Goal: Information Seeking & Learning: Learn about a topic

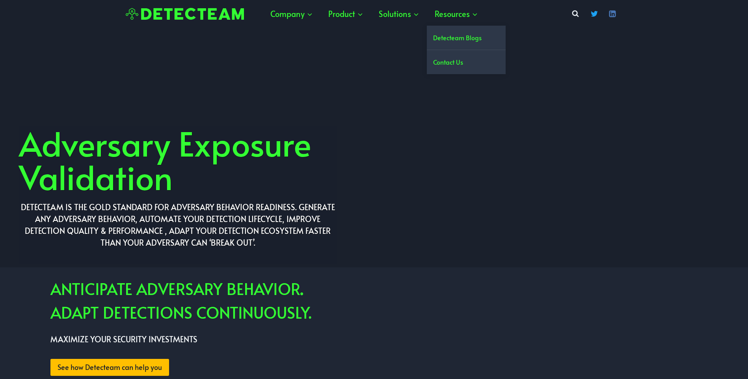
click at [458, 35] on link "Detecteam Blogs" at bounding box center [466, 38] width 79 height 24
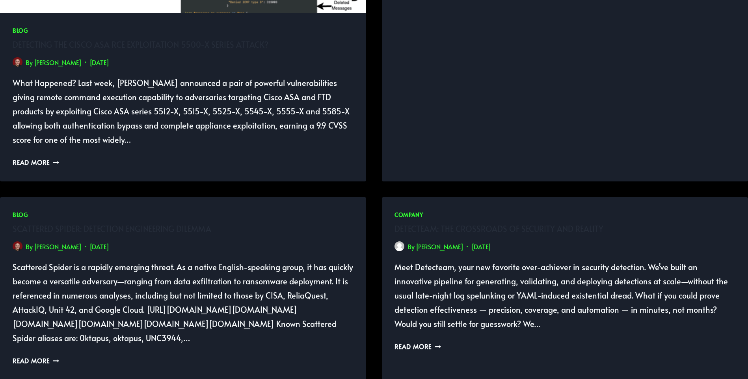
scroll to position [300, 0]
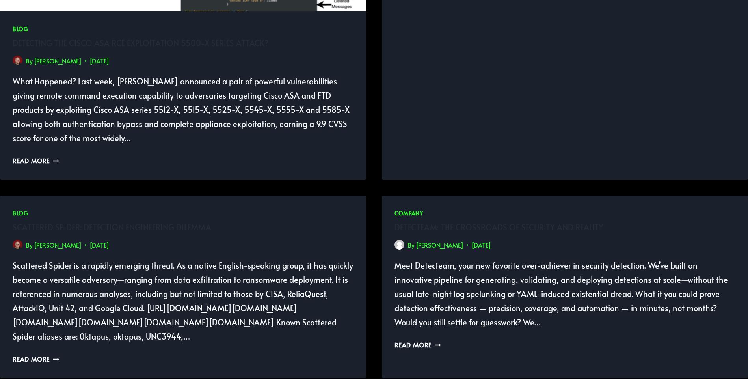
click at [56, 61] on link "Sebastien Tricaud" at bounding box center [58, 60] width 48 height 9
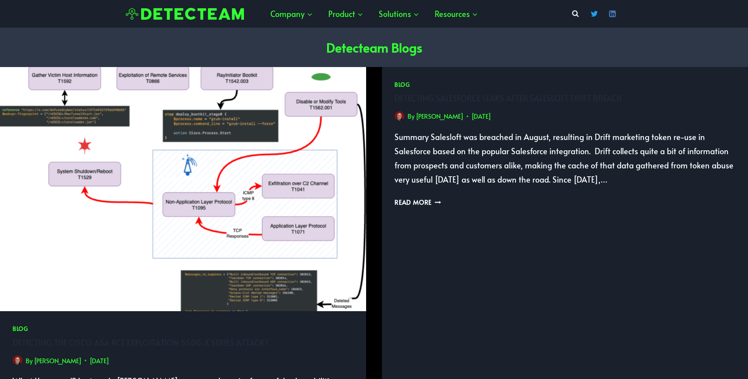
scroll to position [300, 0]
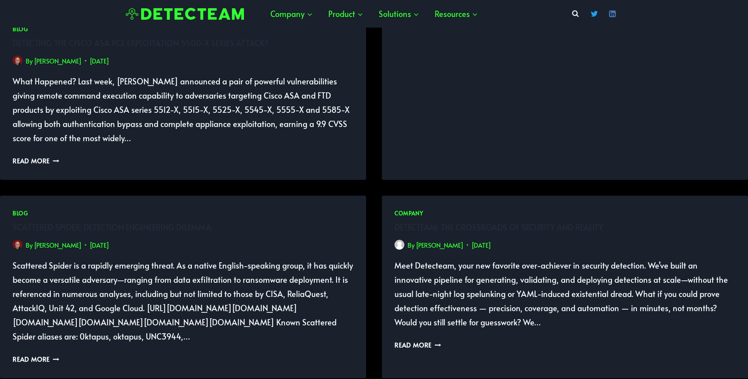
click at [61, 92] on p "What Happened? Last week, [PERSON_NAME] announced a pair of powerful vulnerabil…" at bounding box center [183, 109] width 341 height 71
click at [66, 63] on link "Sebastien Tricaud" at bounding box center [58, 60] width 48 height 9
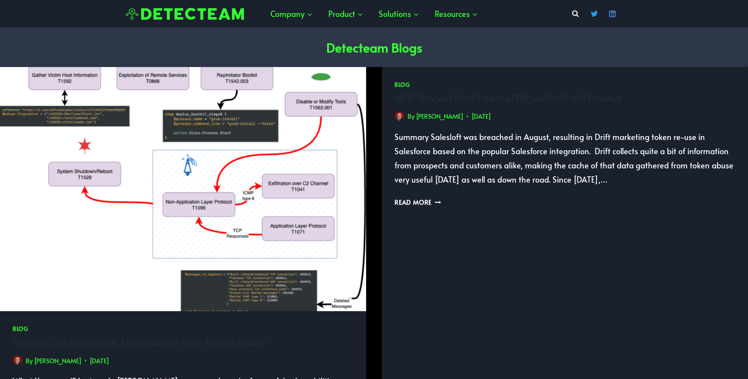
scroll to position [300, 0]
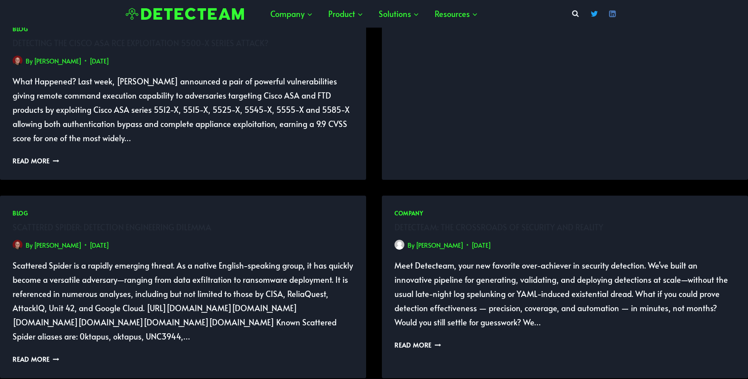
click at [60, 247] on link "Sebastien Tricaud" at bounding box center [58, 244] width 48 height 9
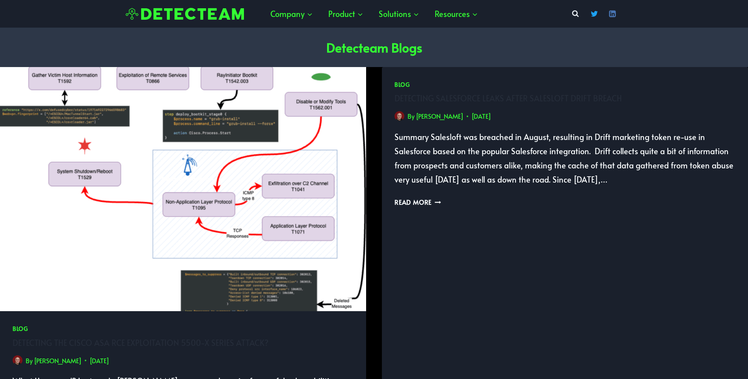
scroll to position [300, 0]
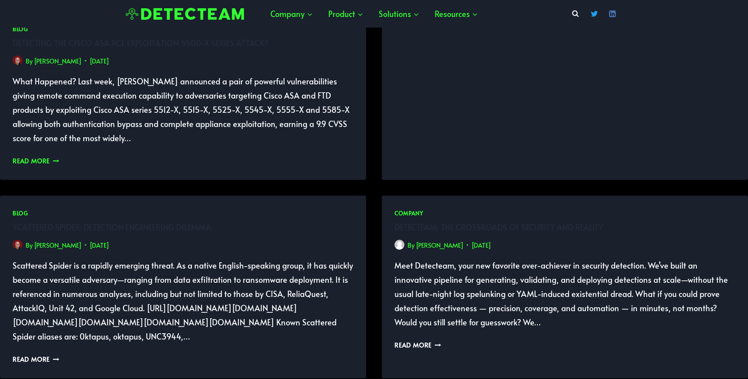
click at [39, 164] on link "Read More Detecting the Cisco ASA RCE Exploitation 5500-X series attack? Contin…" at bounding box center [36, 160] width 47 height 9
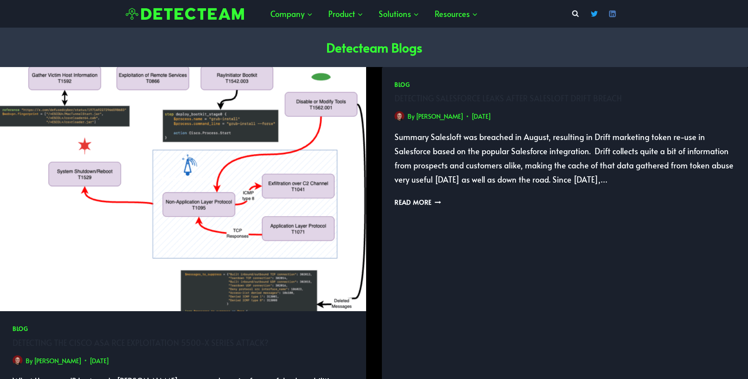
scroll to position [300, 0]
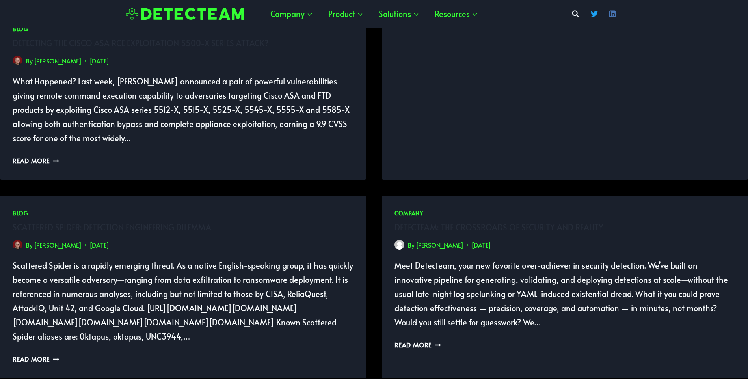
click at [109, 62] on time "[DATE]" at bounding box center [99, 60] width 20 height 11
click at [68, 62] on link "[PERSON_NAME]" at bounding box center [58, 60] width 48 height 9
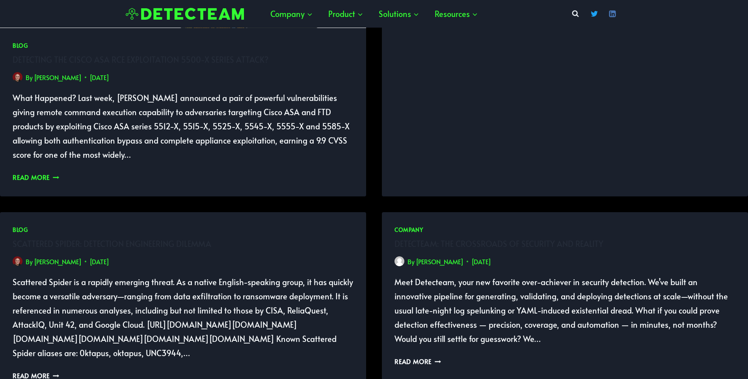
click at [47, 174] on link "Read More Detecting the Cisco ASA RCE Exploitation 5500-X series attack? Contin…" at bounding box center [36, 177] width 47 height 9
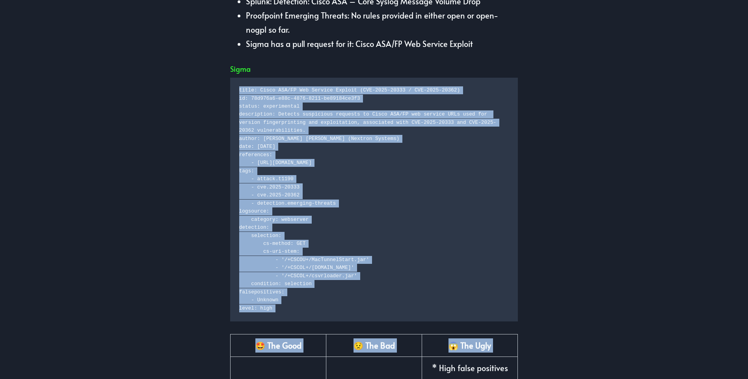
scroll to position [861, 0]
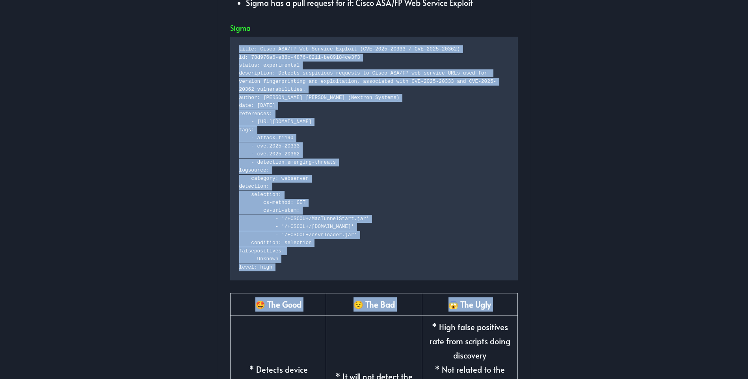
drag, startPoint x: 239, startPoint y: 192, endPoint x: 289, endPoint y: 249, distance: 76.3
click at [289, 249] on code "title: Cisco ASA/FP Web Service Exploit (CVE-2025-20333 / CVE-2025-20362) id: 7…" at bounding box center [374, 158] width 270 height 226
copy code "title: Cisco ASA/FP Web Service Exploit (CVE-2025-20333 / CVE-2025-20362) id: 7…"
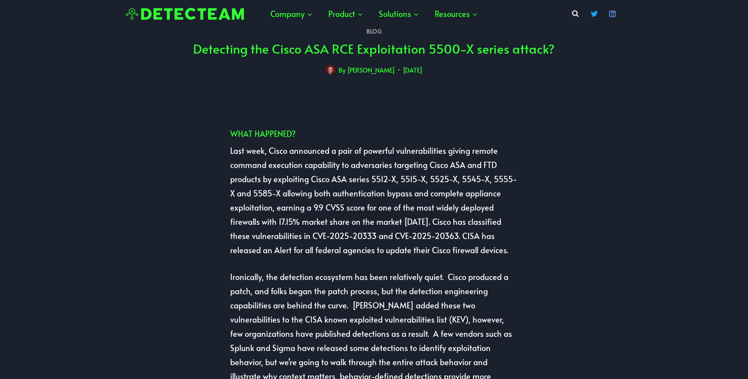
scroll to position [0, 0]
